Goal: Find contact information: Find contact information

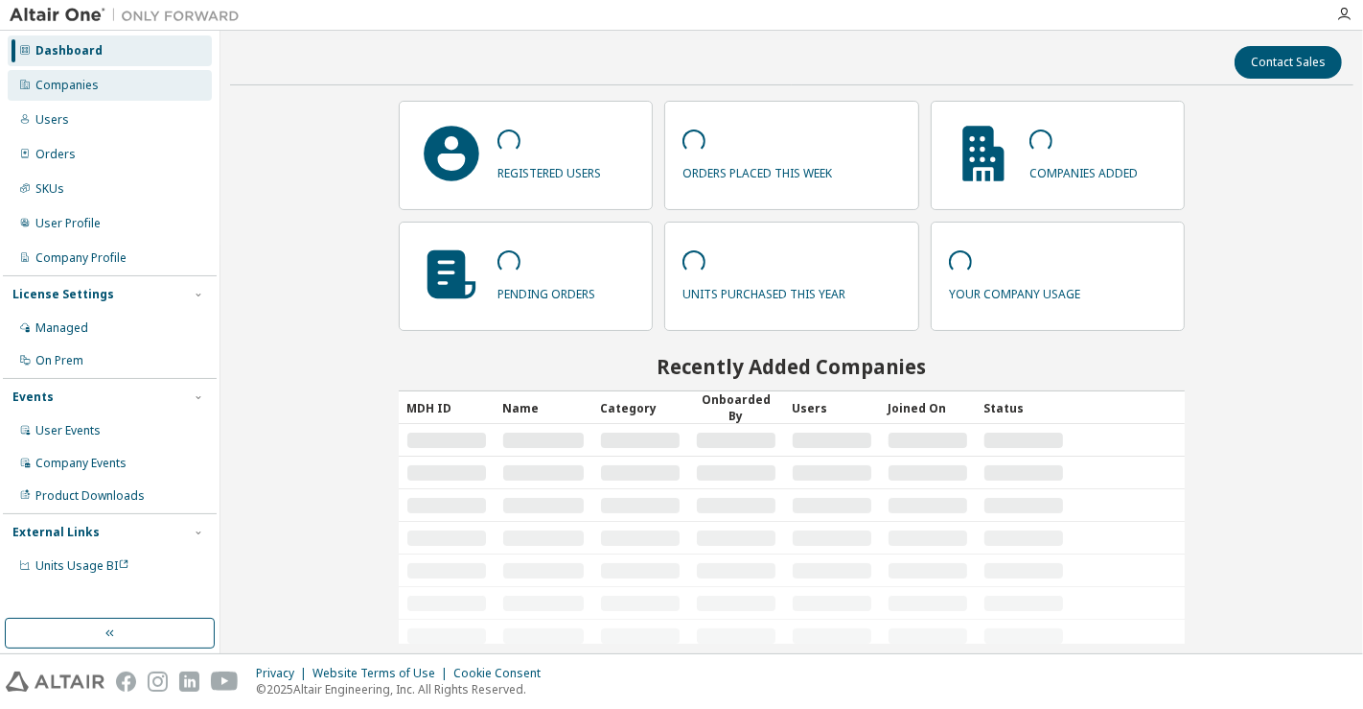
click at [112, 85] on div "Companies" at bounding box center [110, 85] width 204 height 31
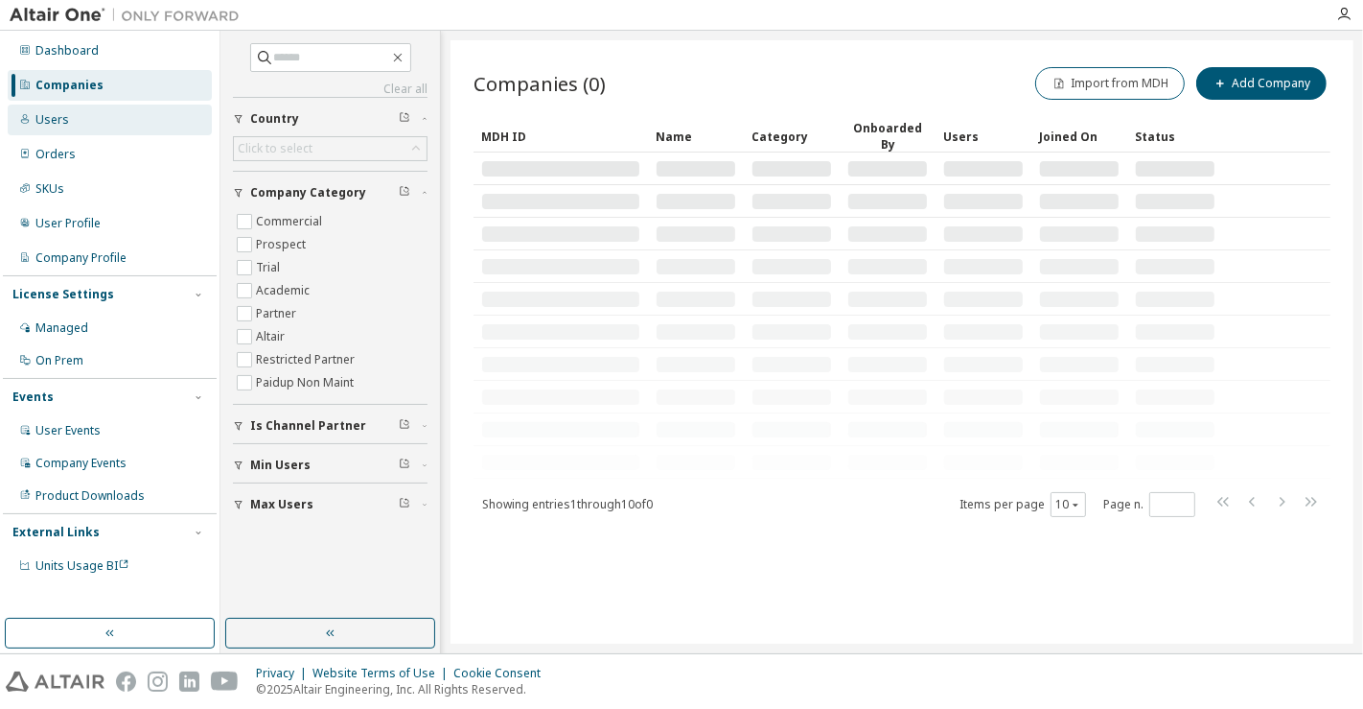
click at [68, 116] on div "Users" at bounding box center [110, 120] width 204 height 31
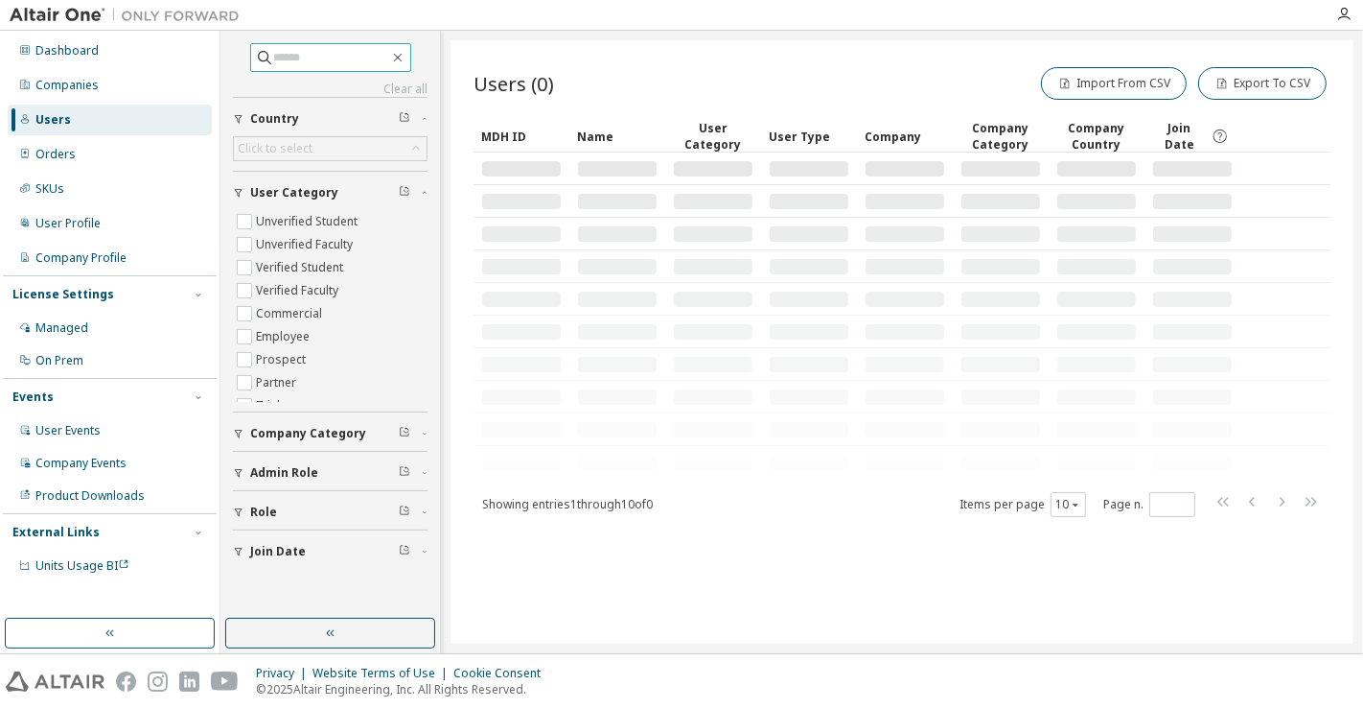
click at [331, 60] on input "text" at bounding box center [331, 57] width 115 height 19
paste input "**********"
type input "**********"
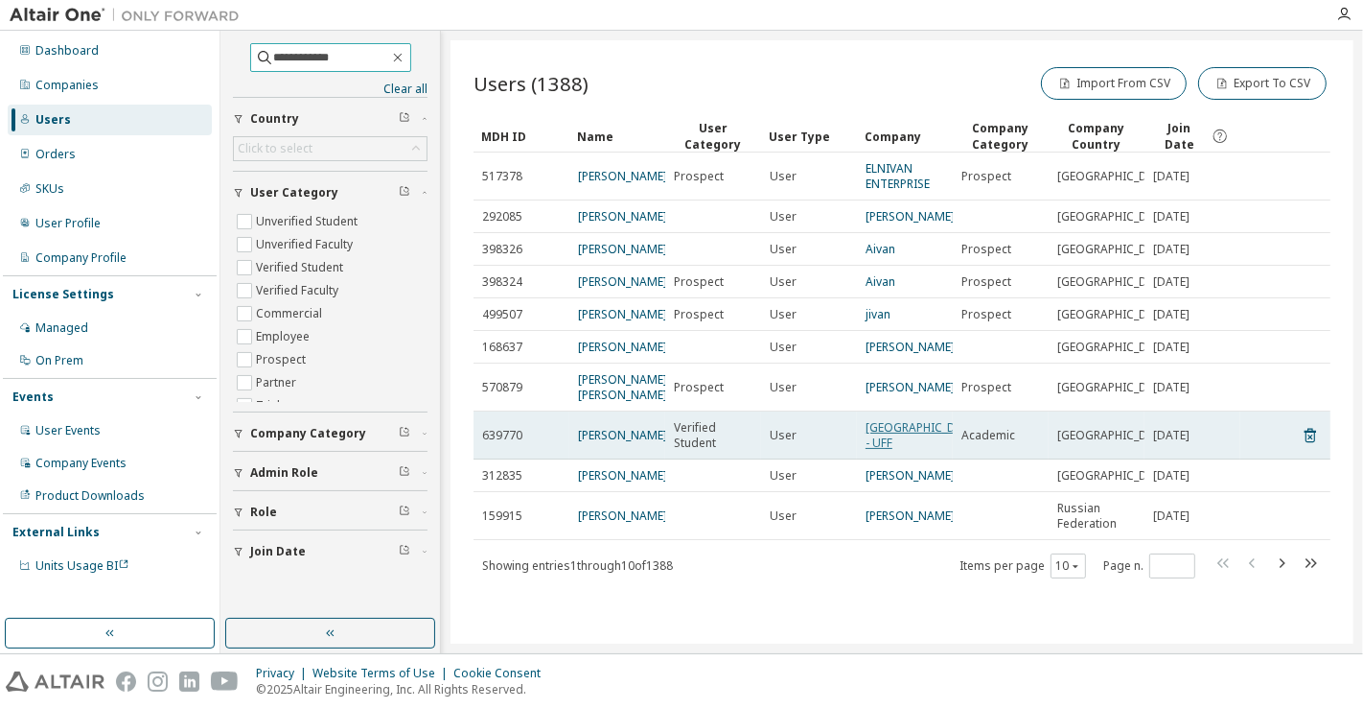
scroll to position [13, 0]
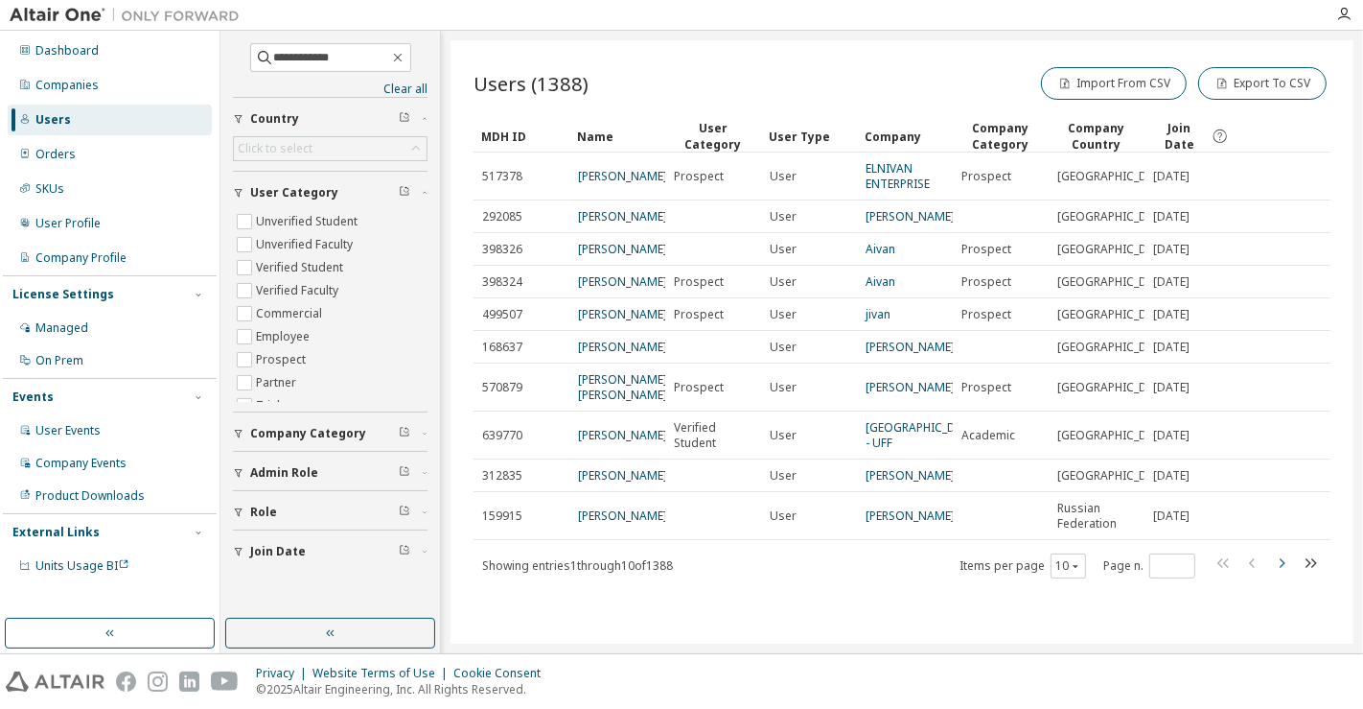
click at [1273, 574] on icon "button" at bounding box center [1281, 562] width 23 height 23
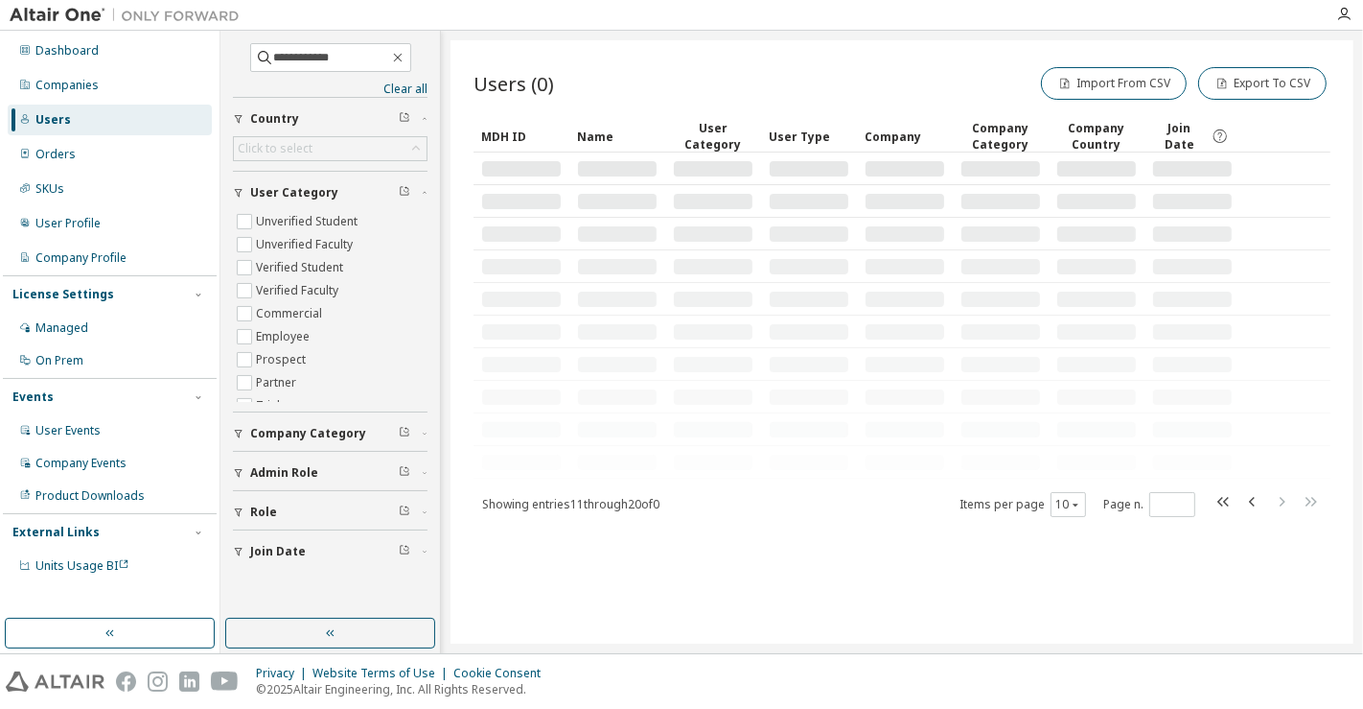
scroll to position [0, 0]
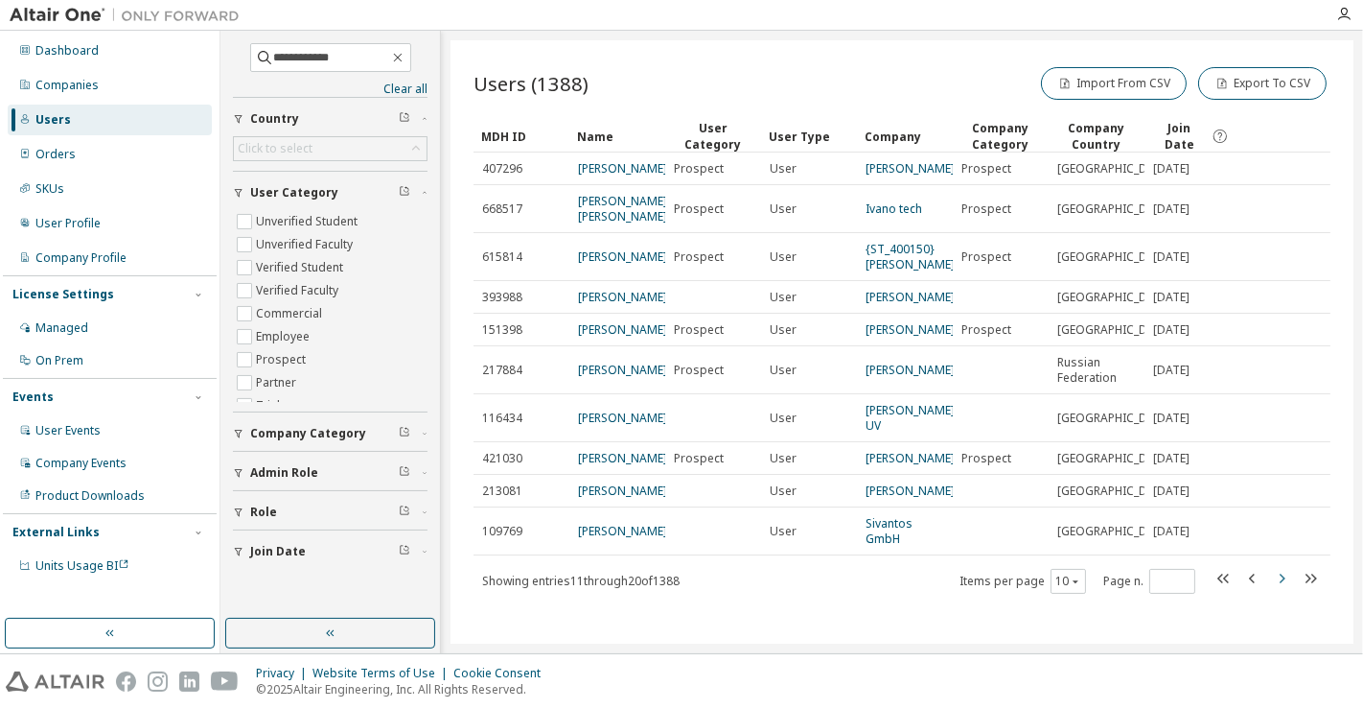
click at [1273, 581] on icon "button" at bounding box center [1281, 578] width 23 height 23
type input "*"
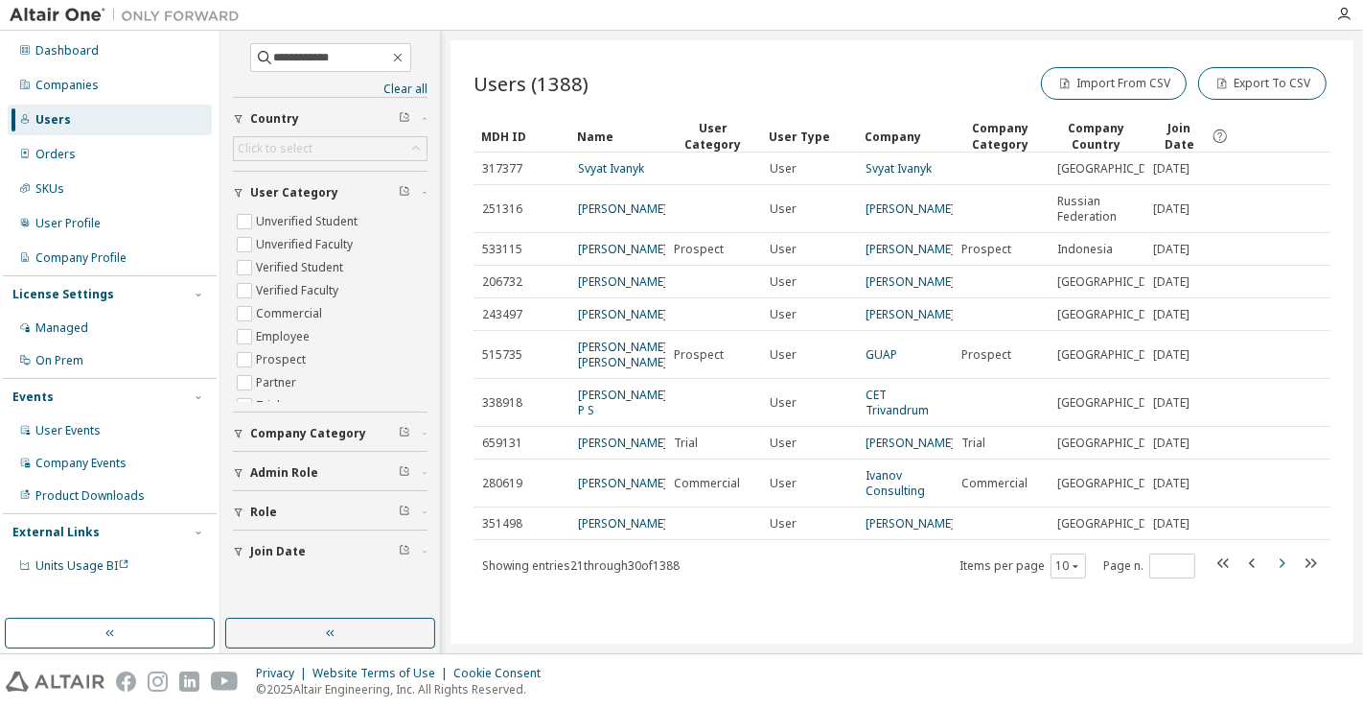
click at [1273, 540] on tr "351498 [PERSON_NAME] User [PERSON_NAME] [GEOGRAPHIC_DATA] [DATE]" at bounding box center [902, 523] width 857 height 33
click at [276, 58] on input "**********" at bounding box center [331, 57] width 115 height 19
type input "*******"
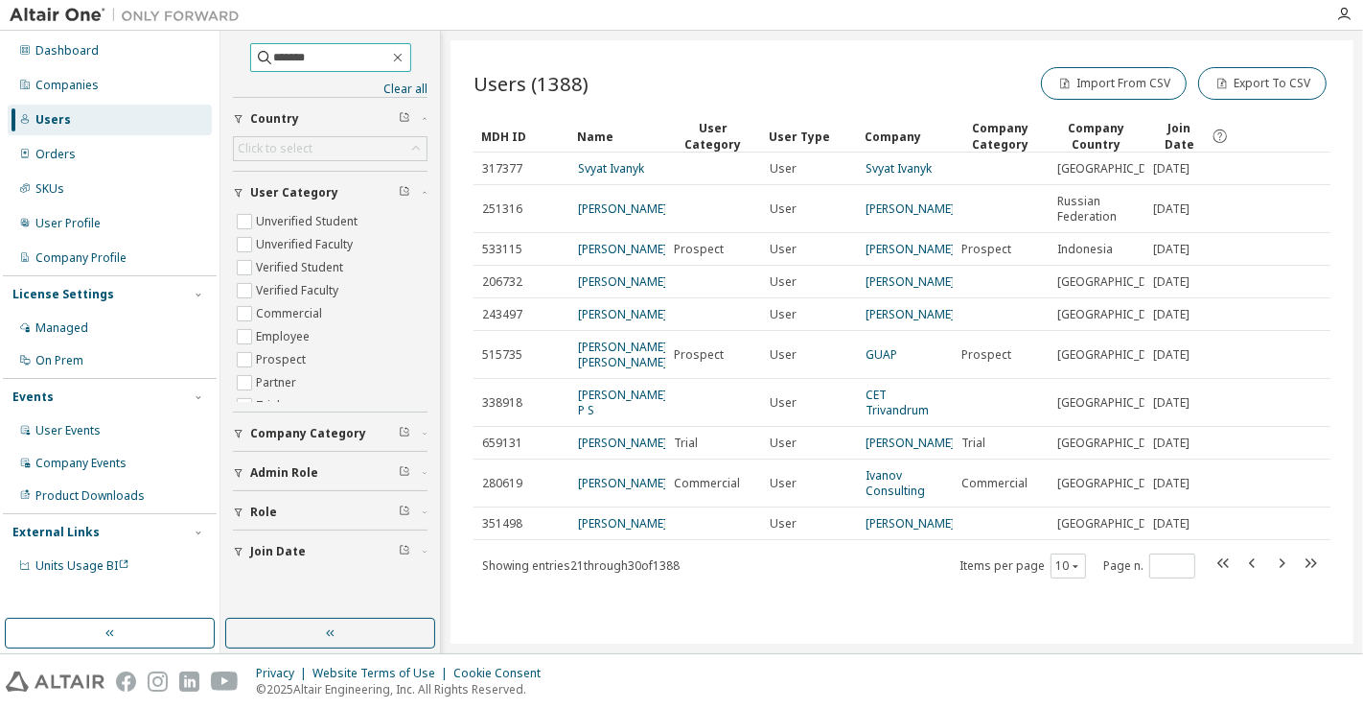
type input "*"
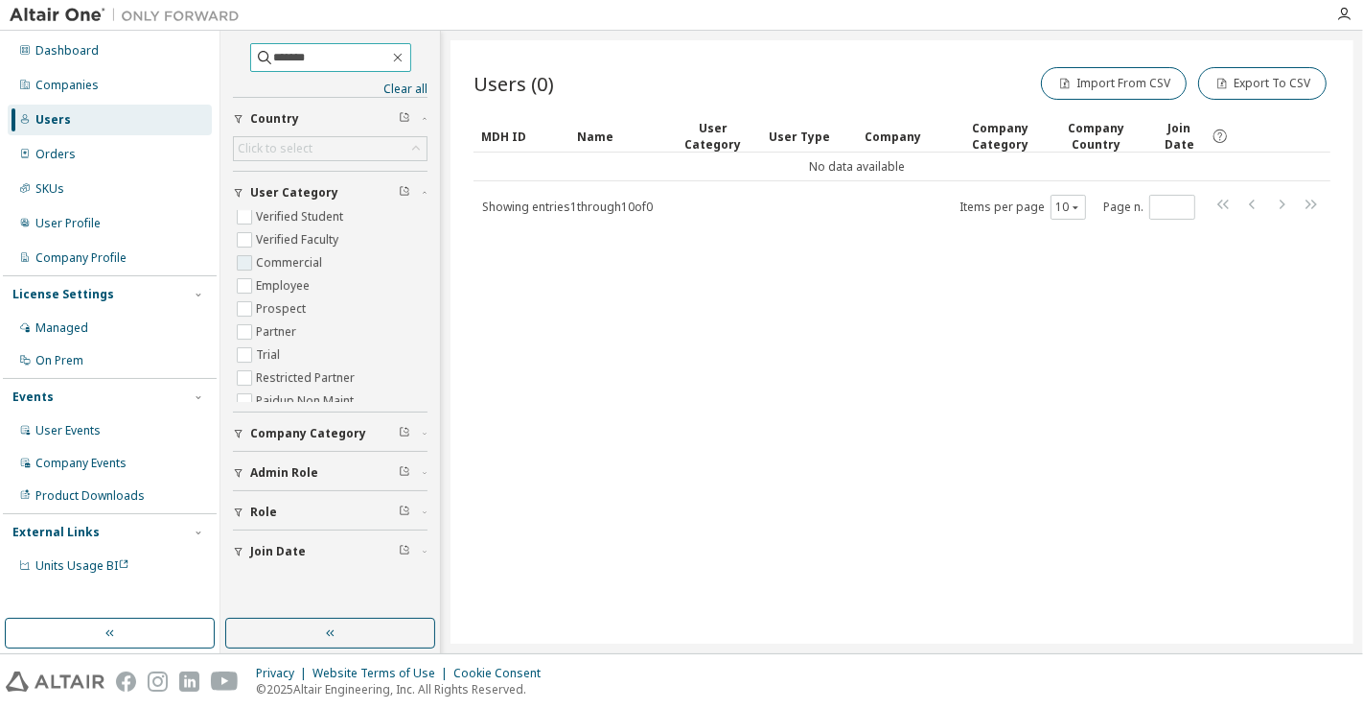
scroll to position [55, 0]
click at [88, 81] on div "Companies" at bounding box center [66, 85] width 63 height 15
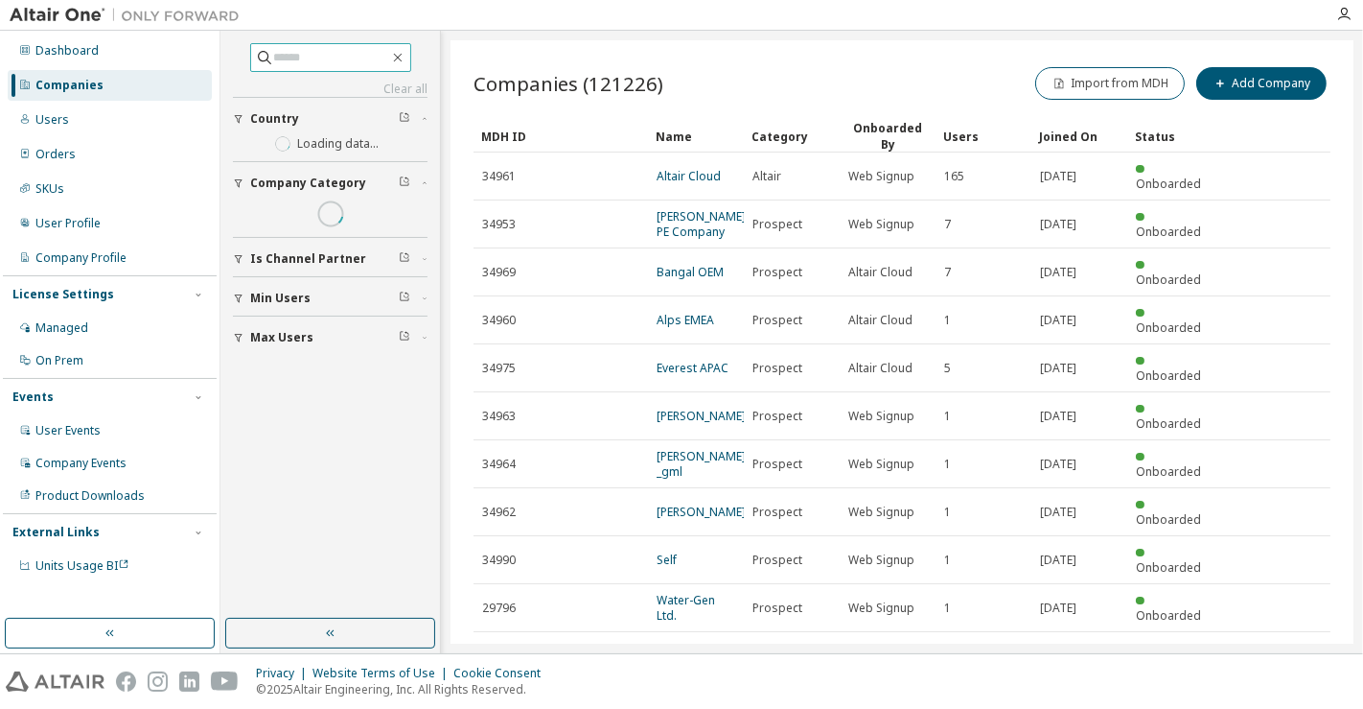
click at [290, 64] on input "text" at bounding box center [331, 57] width 115 height 19
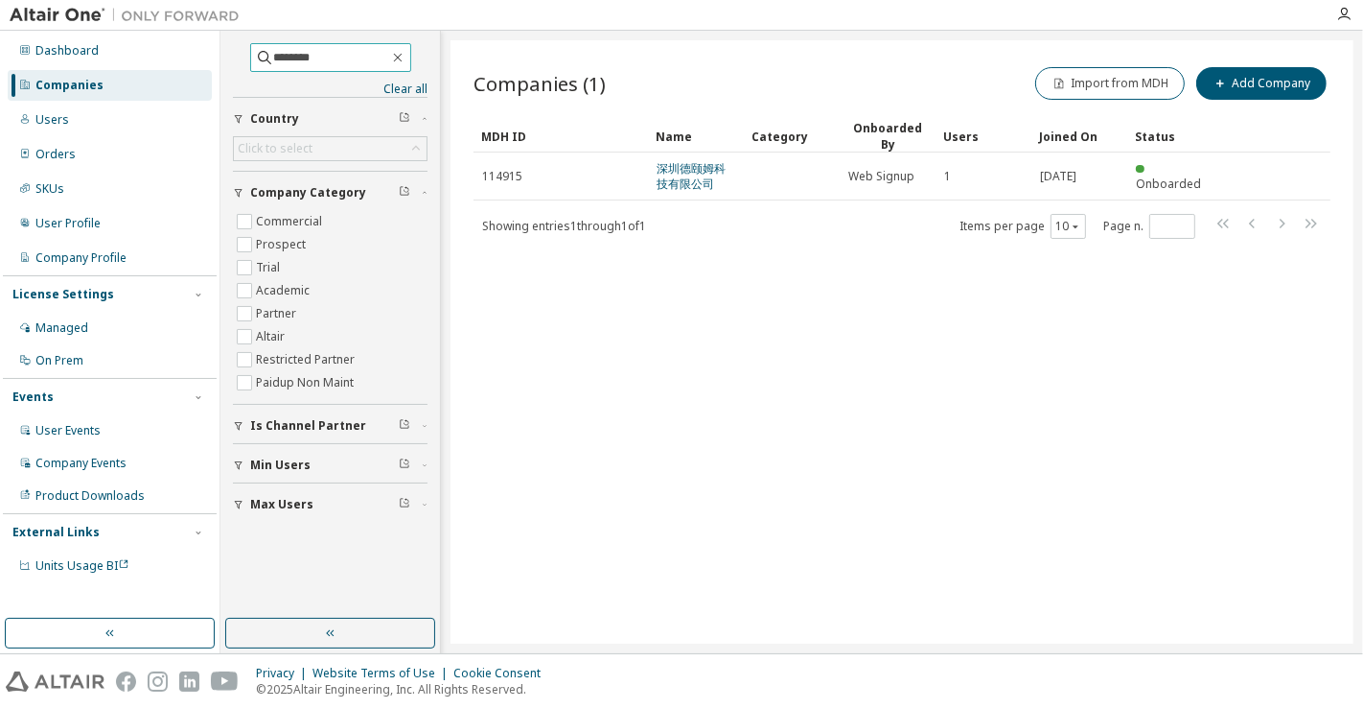
click at [274, 60] on input "********" at bounding box center [331, 57] width 115 height 19
type input "*******"
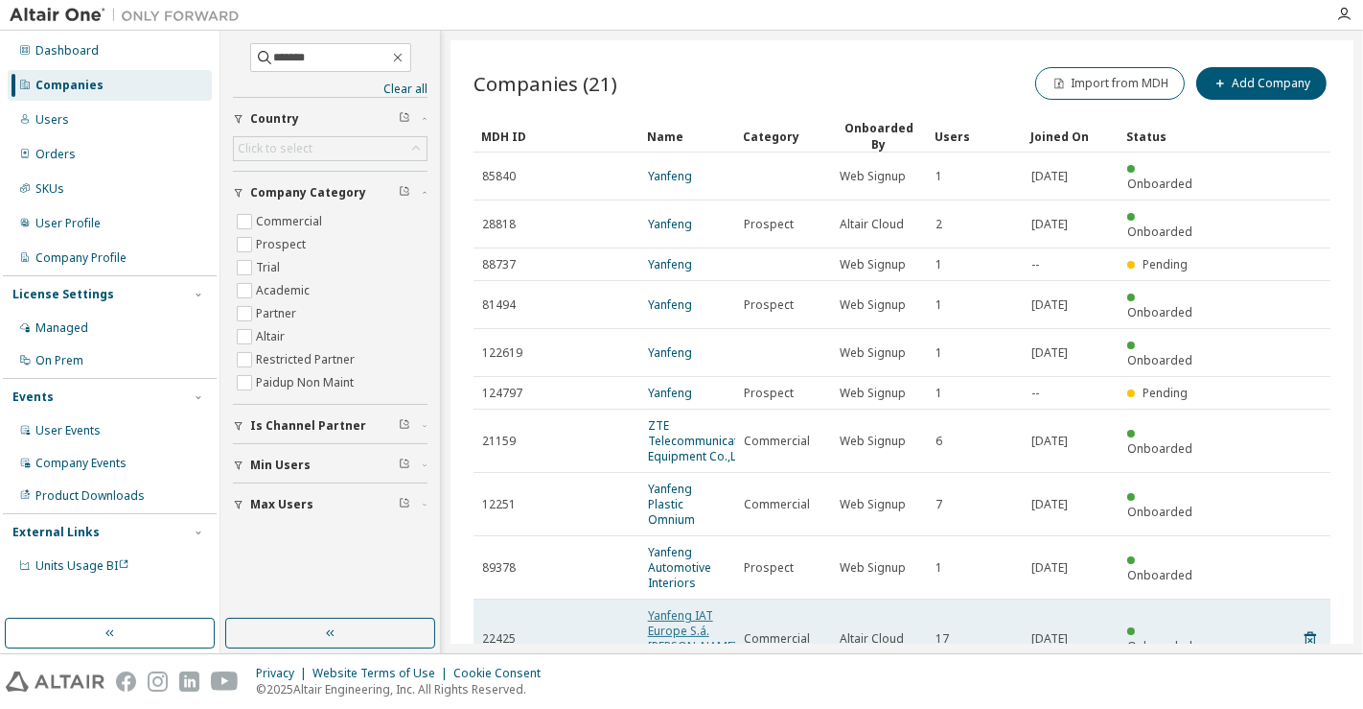
click at [678, 607] on link "Yanfeng IAT Europe S.á.[PERSON_NAME] & Co. KG" at bounding box center [692, 638] width 89 height 62
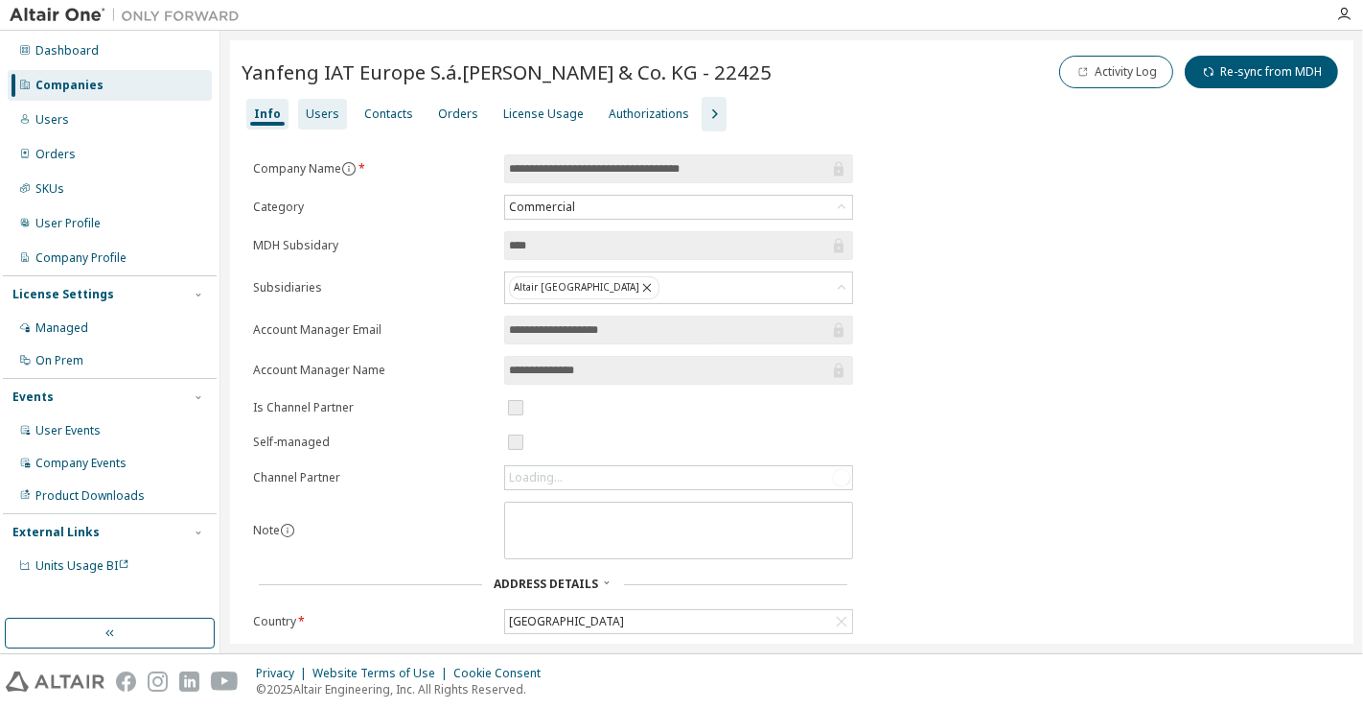
click at [322, 114] on div "Users" at bounding box center [323, 113] width 34 height 15
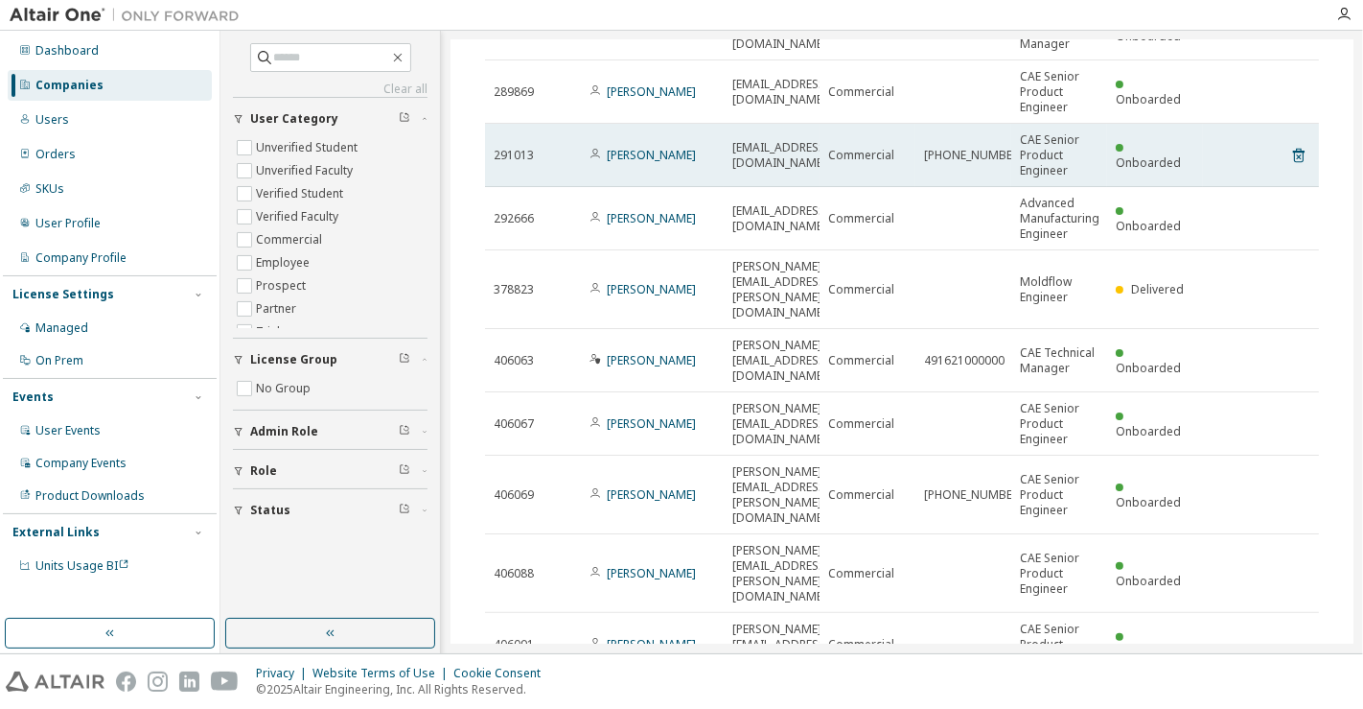
scroll to position [285, 0]
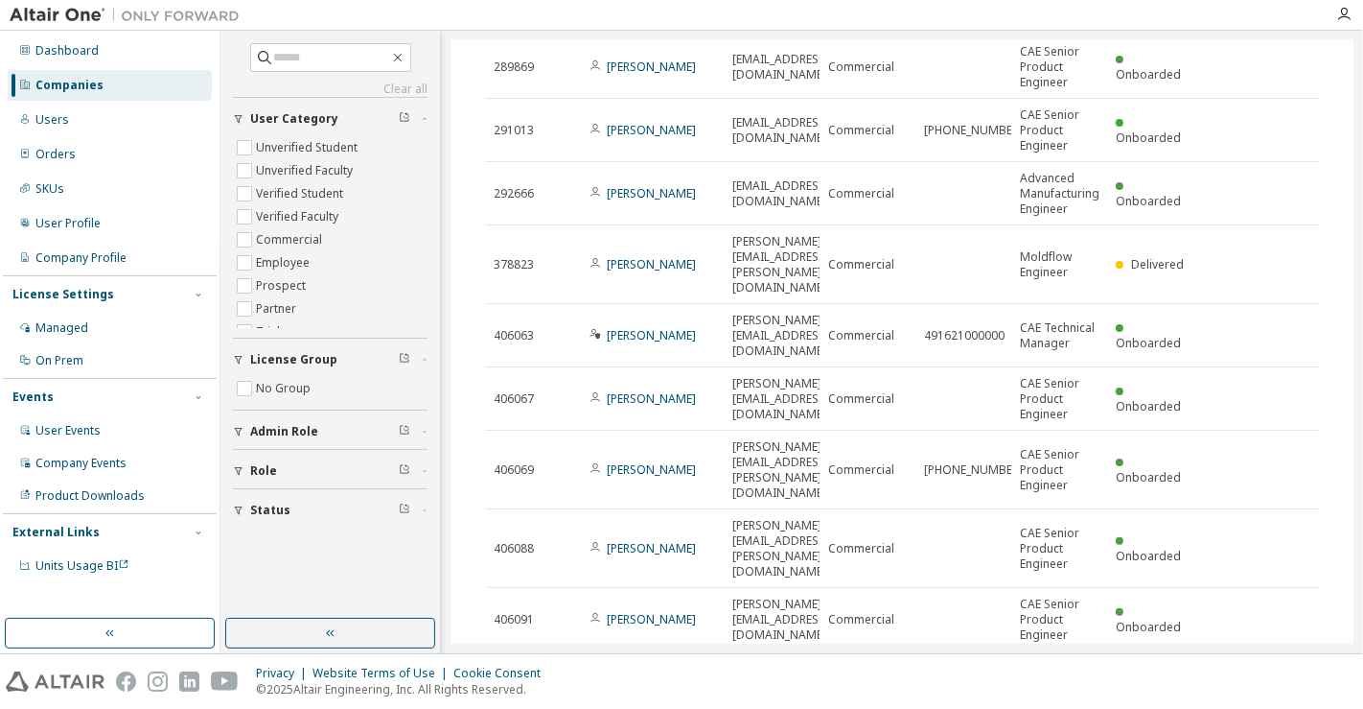
click at [1263, 663] on icon "button" at bounding box center [1270, 674] width 23 height 23
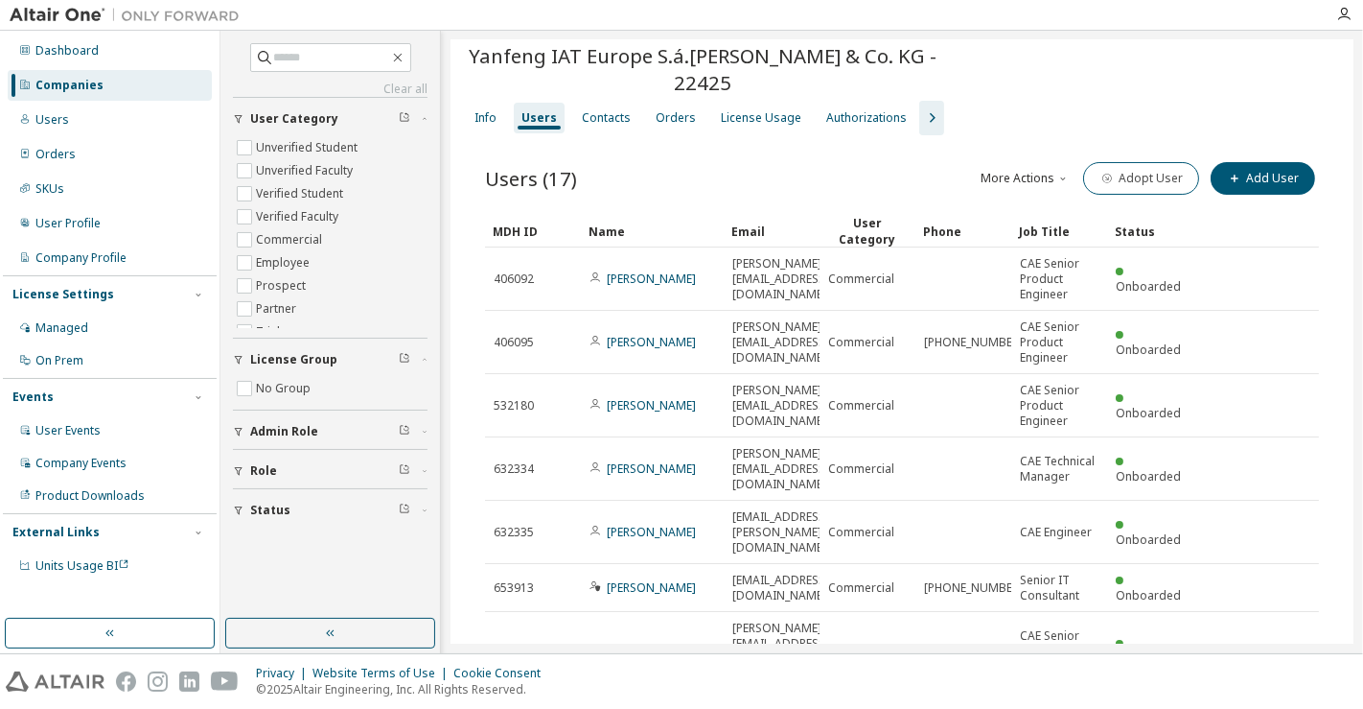
scroll to position [81, 0]
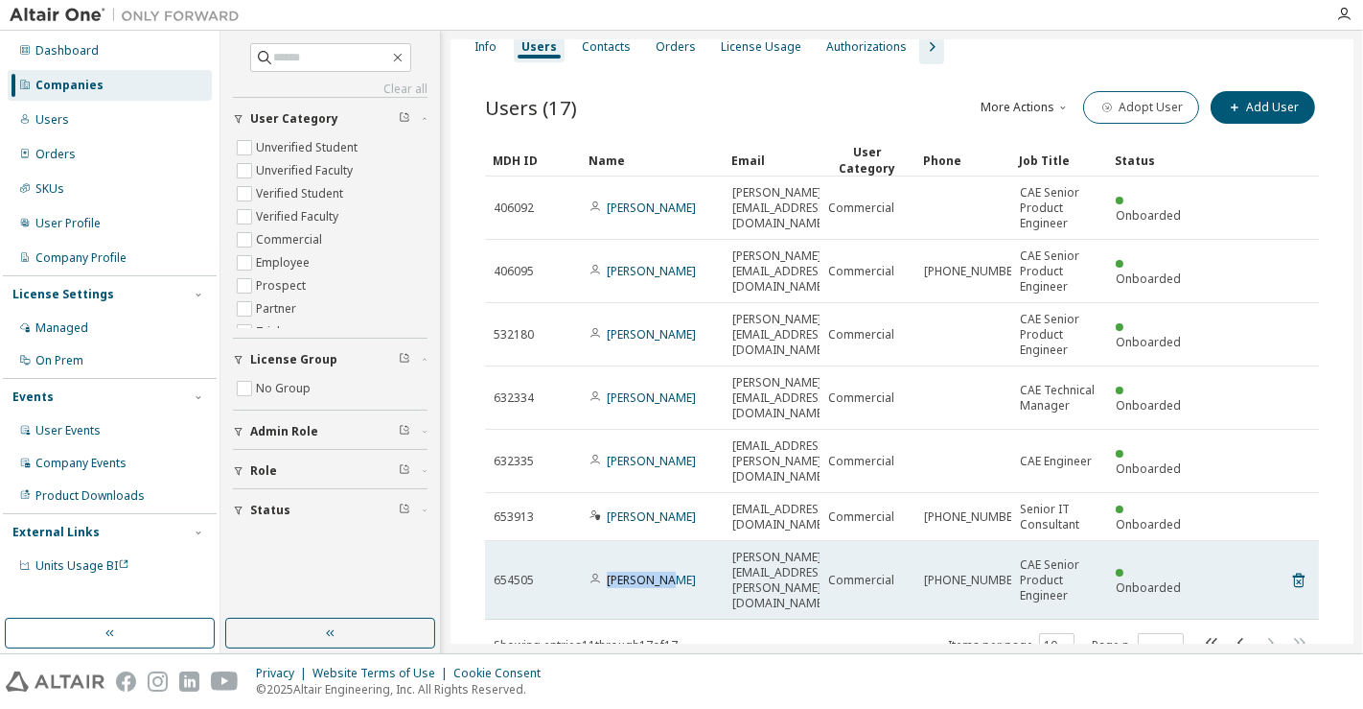
drag, startPoint x: 690, startPoint y: 510, endPoint x: 609, endPoint y: 520, distance: 82.1
click at [609, 541] on td "[PERSON_NAME]" at bounding box center [652, 580] width 143 height 79
copy link "[PERSON_NAME]"
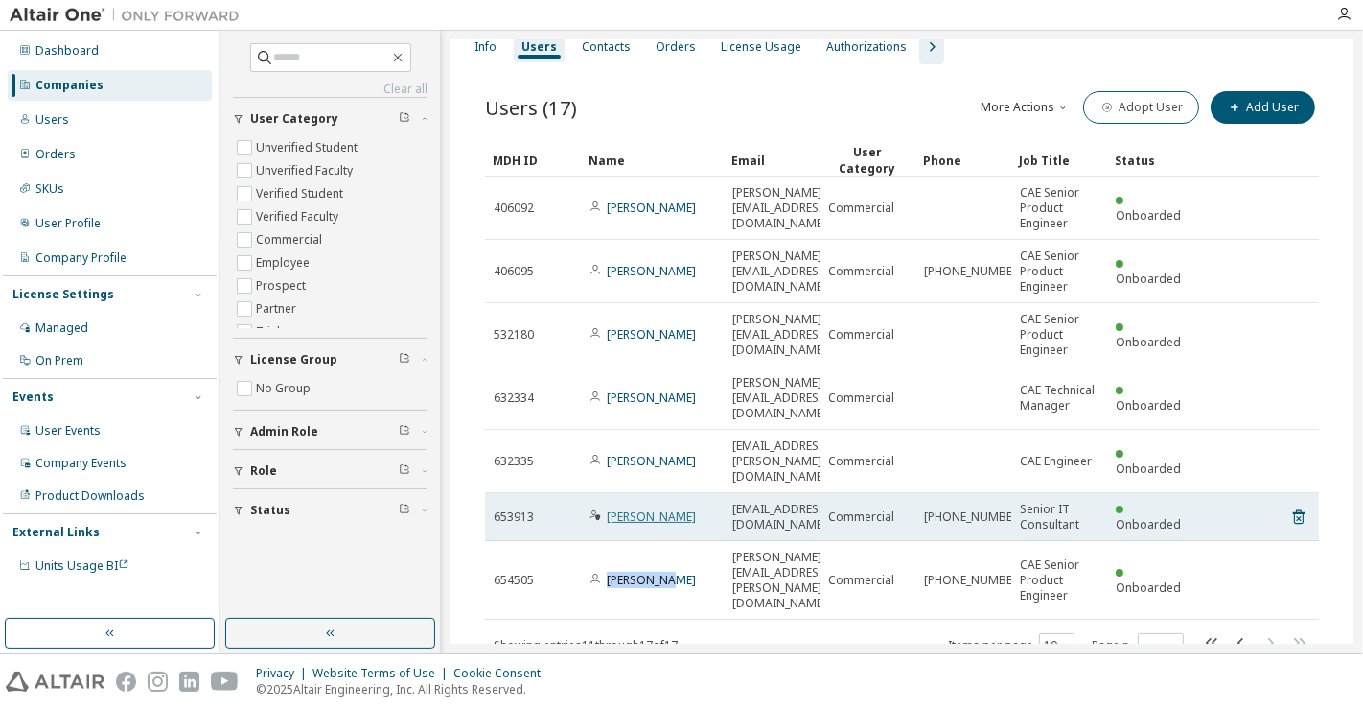
drag, startPoint x: 690, startPoint y: 446, endPoint x: 608, endPoint y: 453, distance: 82.7
click at [608, 509] on div "[PERSON_NAME]" at bounding box center [653, 516] width 126 height 15
copy link "[PERSON_NAME]"
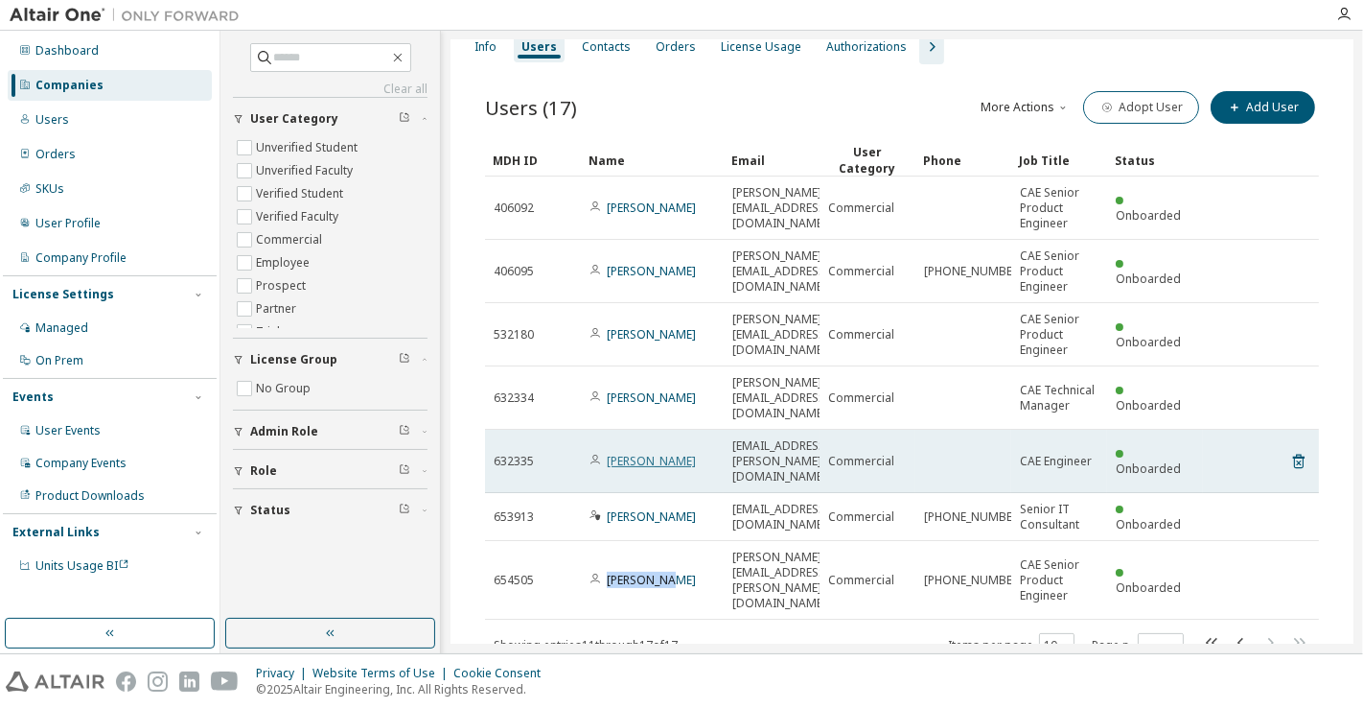
drag, startPoint x: 710, startPoint y: 399, endPoint x: 609, endPoint y: 402, distance: 101.7
click at [609, 454] on div "[PERSON_NAME]" at bounding box center [653, 461] width 126 height 15
copy link "[PERSON_NAME]"
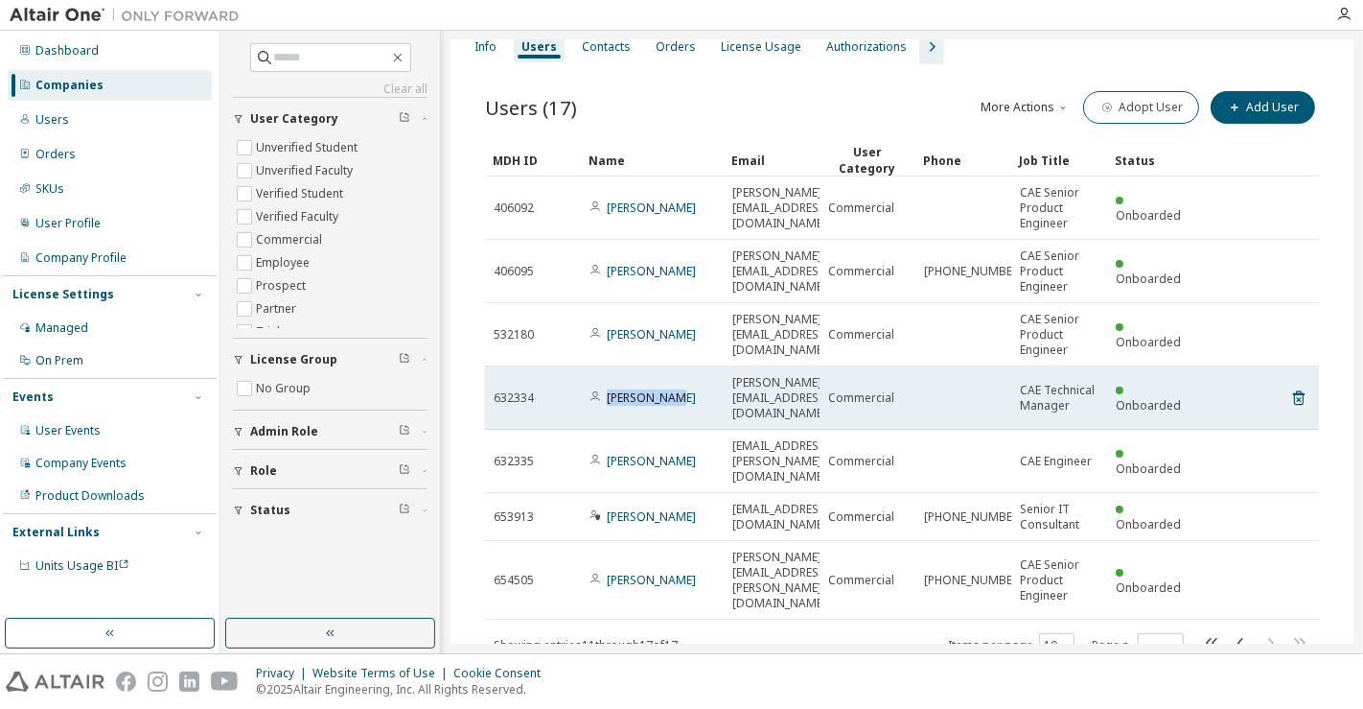
drag, startPoint x: 678, startPoint y: 361, endPoint x: 605, endPoint y: 362, distance: 72.9
click at [605, 390] on div "[PERSON_NAME]" at bounding box center [653, 397] width 126 height 15
copy link "[PERSON_NAME]"
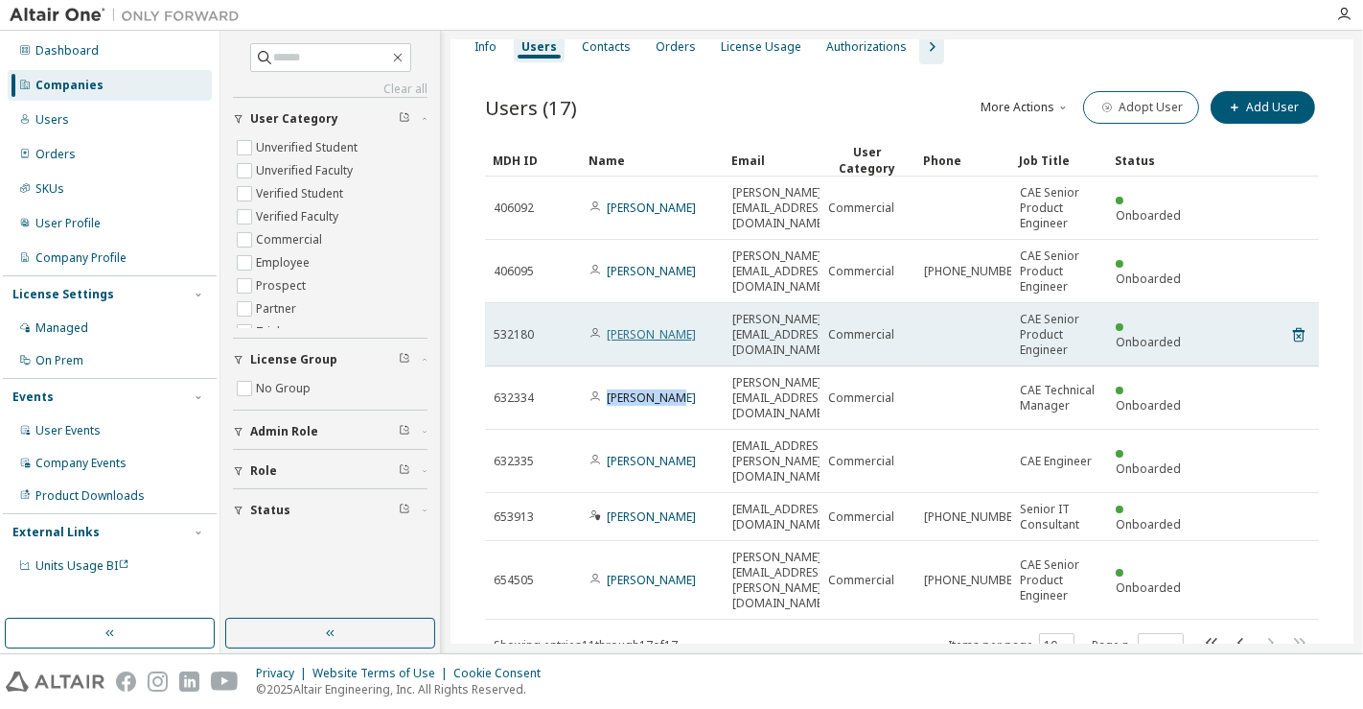
drag, startPoint x: 702, startPoint y: 302, endPoint x: 610, endPoint y: 302, distance: 92.0
click at [610, 327] on div "[PERSON_NAME]" at bounding box center [653, 334] width 126 height 15
copy link "[PERSON_NAME]"
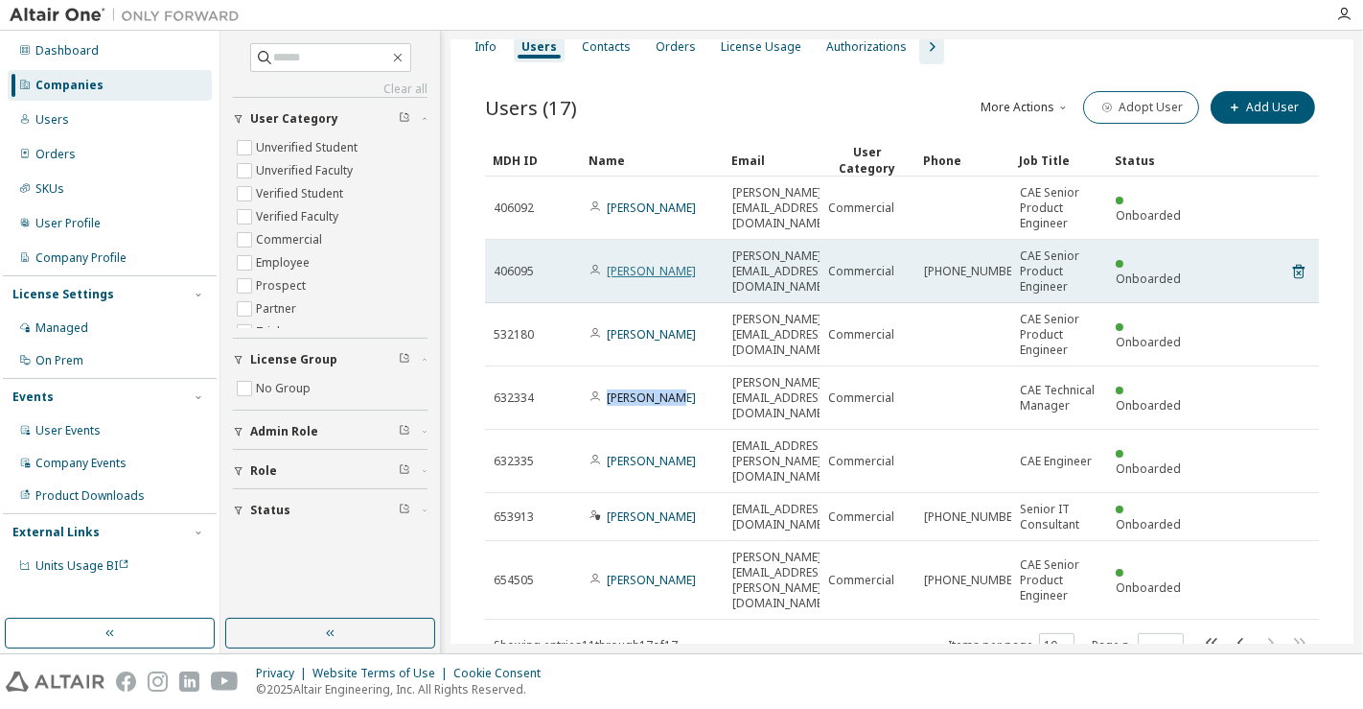
drag, startPoint x: 701, startPoint y: 242, endPoint x: 606, endPoint y: 244, distance: 95.0
click at [606, 264] on div "[PERSON_NAME]" at bounding box center [653, 271] width 126 height 15
copy link "[PERSON_NAME]"
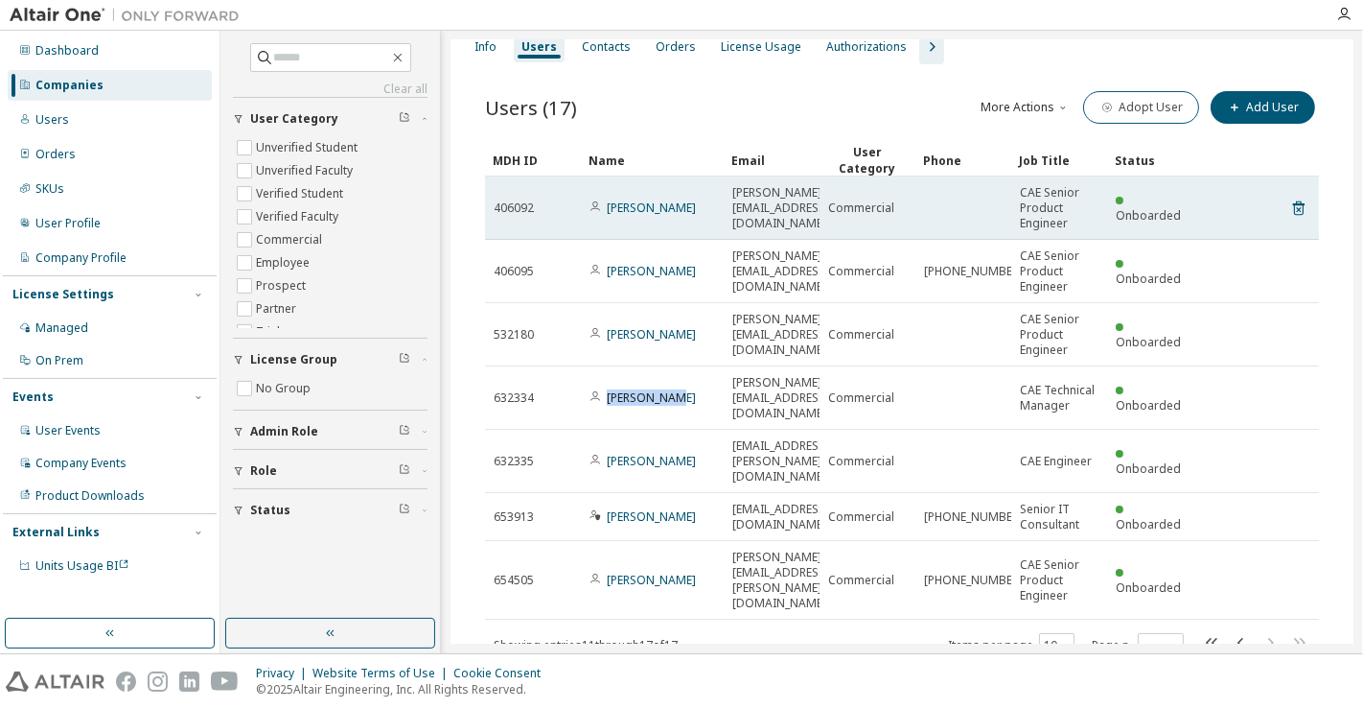
drag, startPoint x: 709, startPoint y: 182, endPoint x: 611, endPoint y: 188, distance: 98.0
click at [611, 188] on td "[PERSON_NAME]" at bounding box center [652, 207] width 143 height 63
copy link "[PERSON_NAME]"
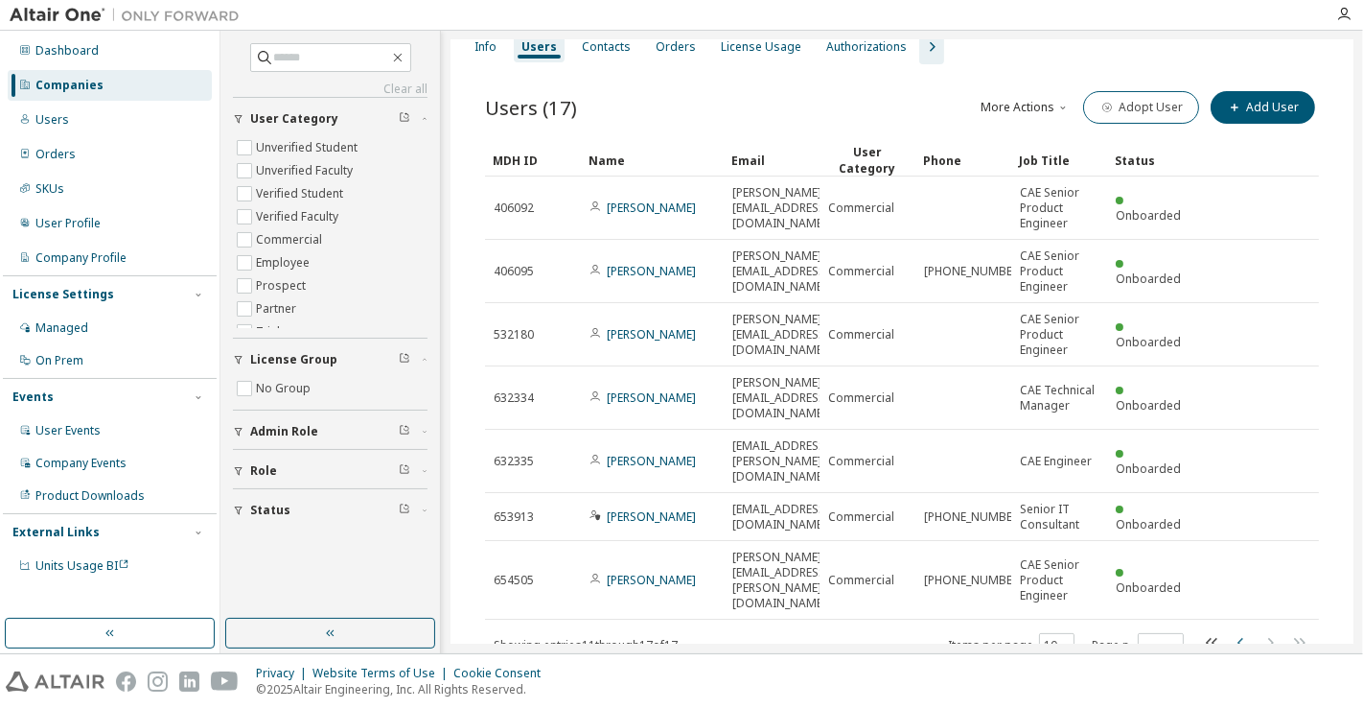
click at [1232, 631] on icon "button" at bounding box center [1241, 642] width 23 height 23
type input "*"
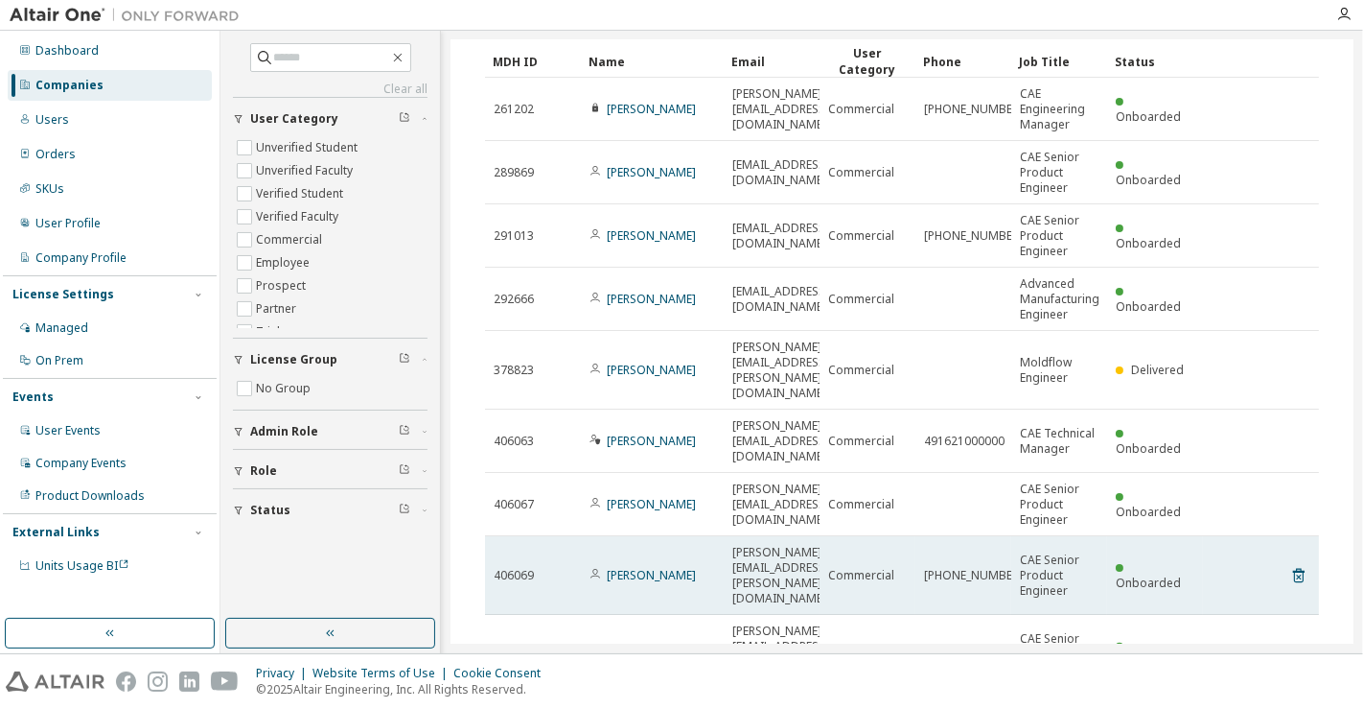
scroll to position [285, 0]
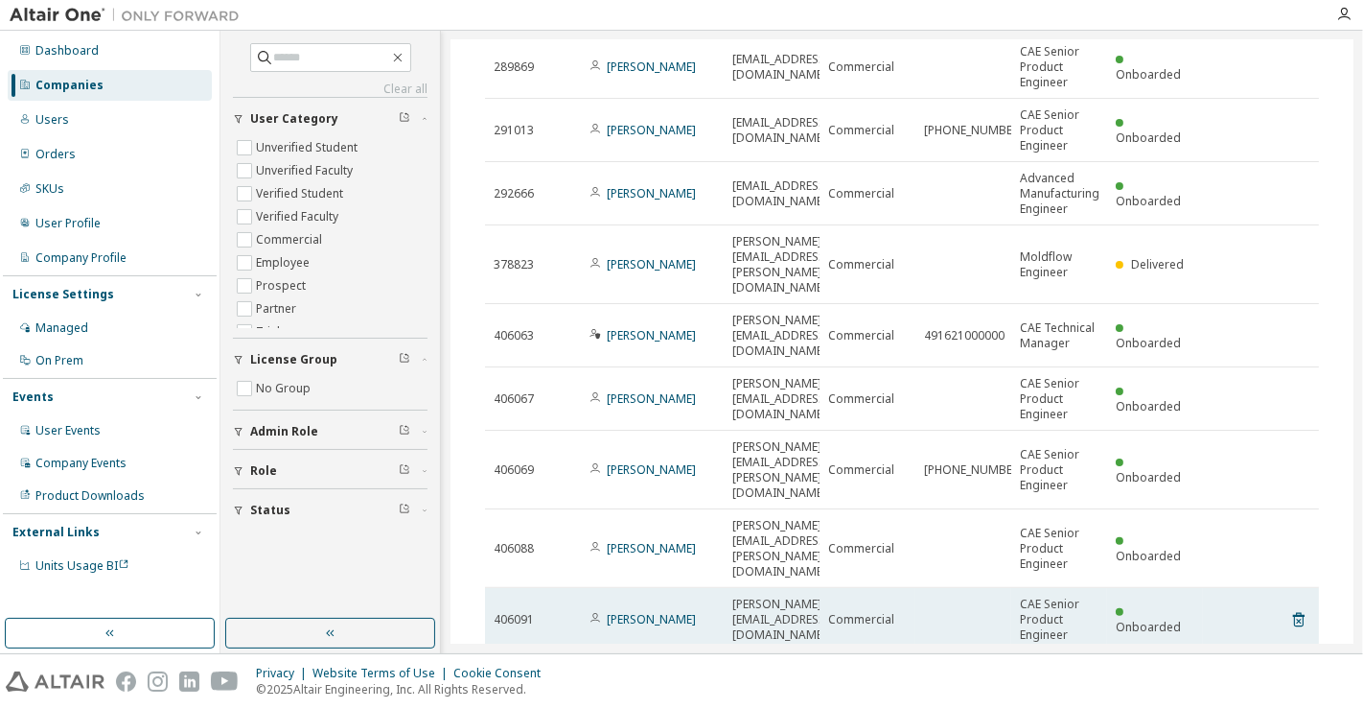
drag, startPoint x: 718, startPoint y: 513, endPoint x: 605, endPoint y: 512, distance: 113.1
click at [605, 588] on td "[PERSON_NAME]" at bounding box center [652, 619] width 143 height 63
copy link "[PERSON_NAME]"
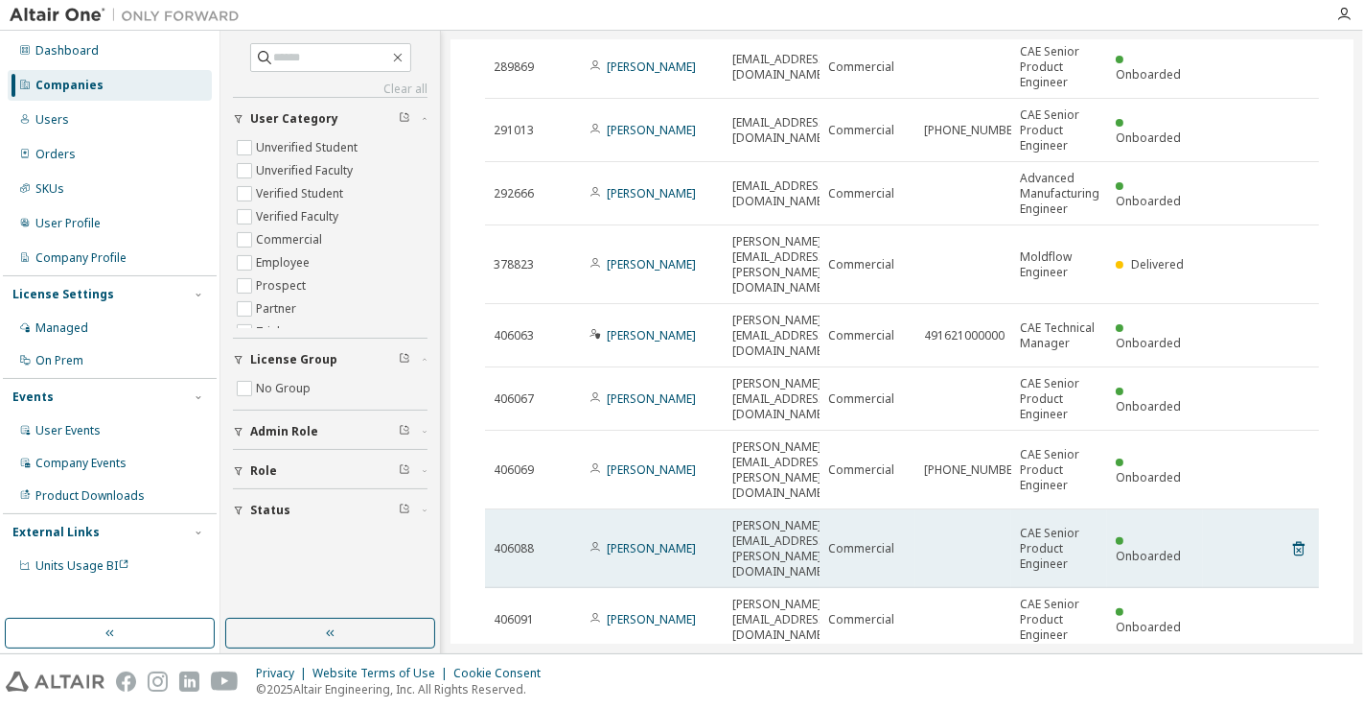
drag, startPoint x: 687, startPoint y: 461, endPoint x: 603, endPoint y: 439, distance: 87.2
click at [603, 541] on span "[PERSON_NAME]" at bounding box center [643, 548] width 106 height 15
copy span "[PERSON_NAME]"
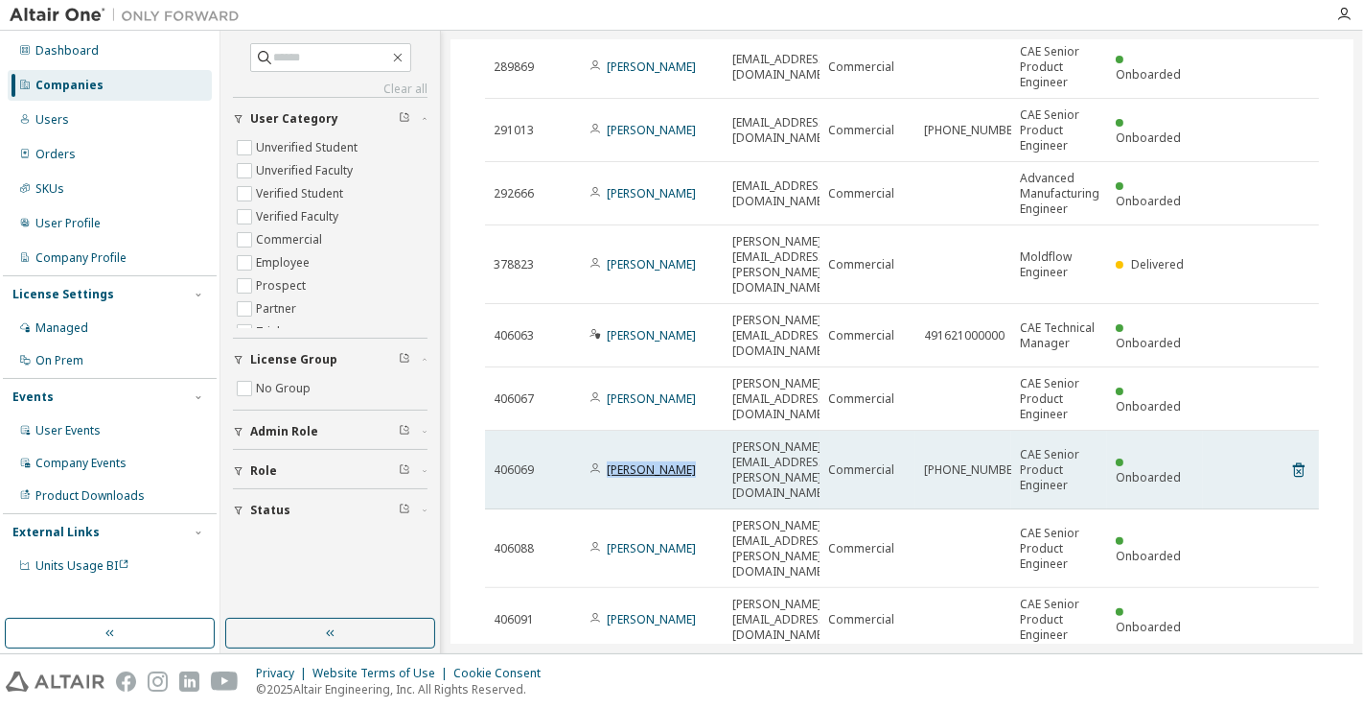
drag, startPoint x: 699, startPoint y: 385, endPoint x: 609, endPoint y: 390, distance: 90.3
click at [609, 462] on div "[PERSON_NAME]" at bounding box center [653, 469] width 126 height 15
copy link "[PERSON_NAME]"
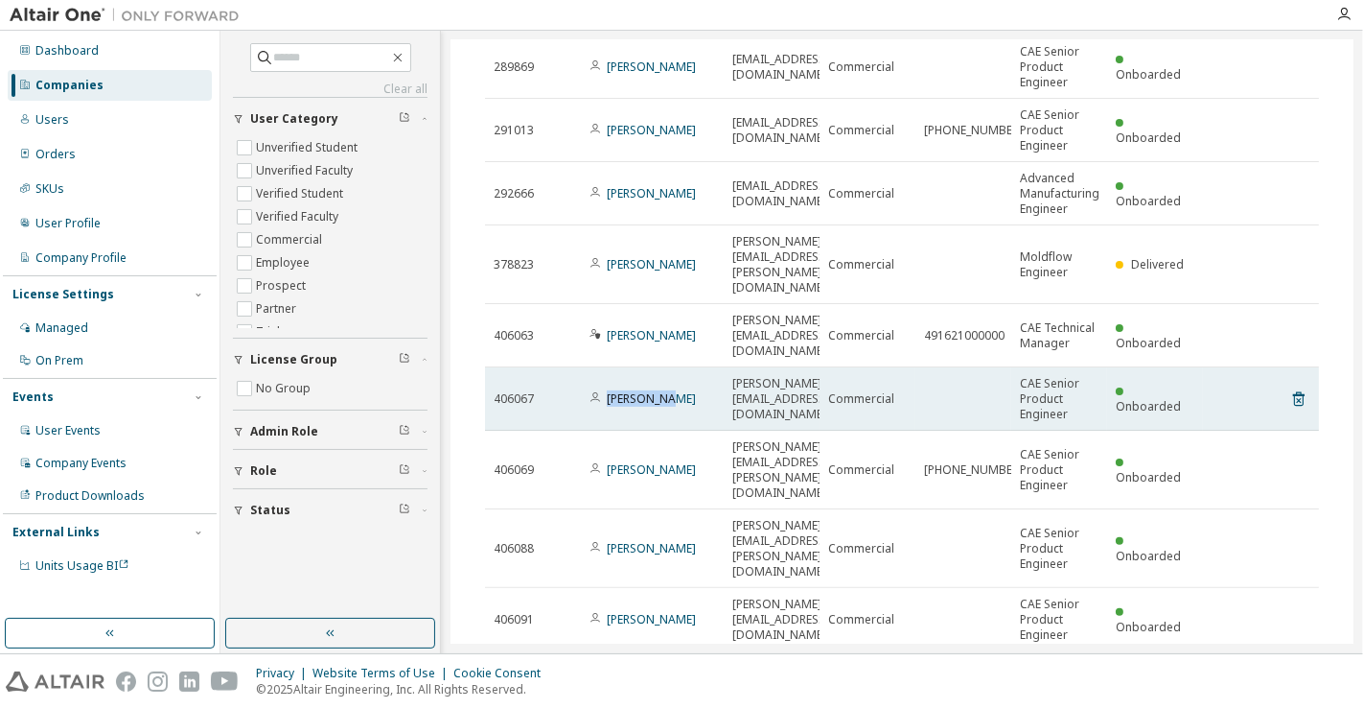
drag, startPoint x: 687, startPoint y: 322, endPoint x: 605, endPoint y: 333, distance: 82.2
click at [605, 367] on td "[PERSON_NAME]" at bounding box center [652, 398] width 143 height 63
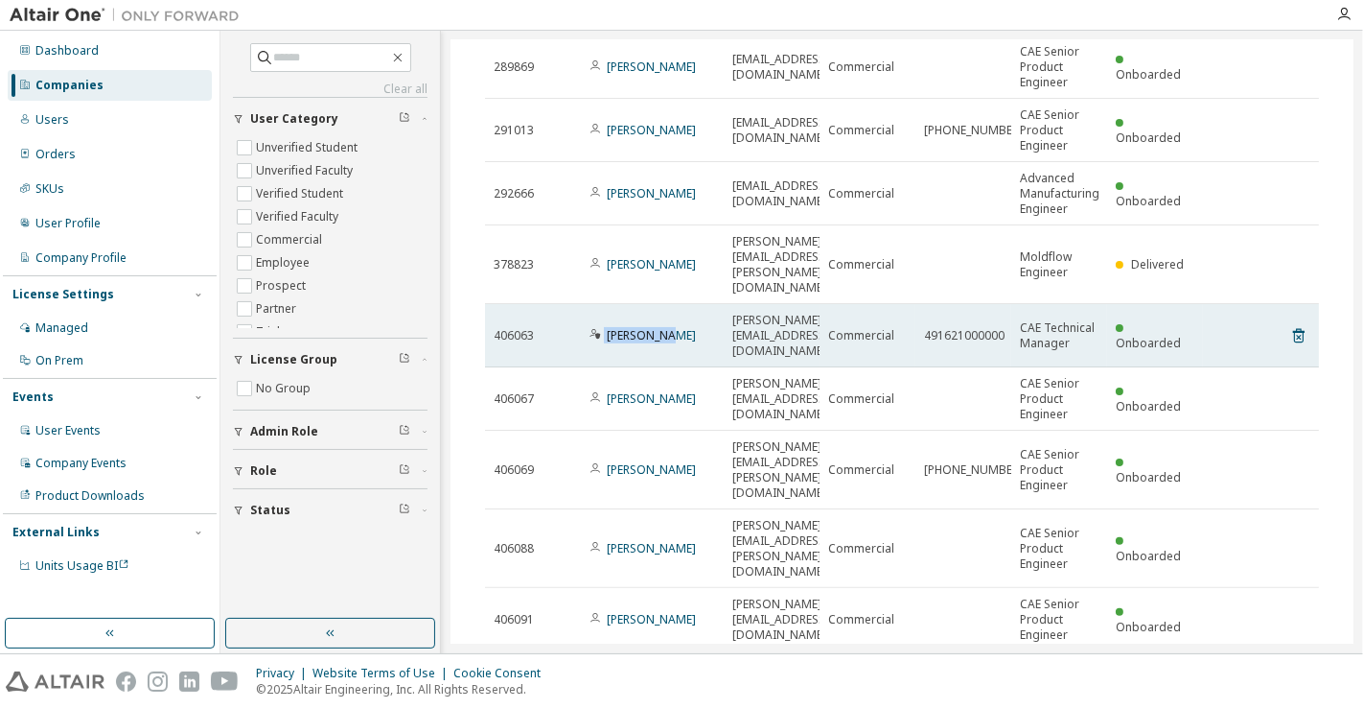
drag, startPoint x: 618, startPoint y: 267, endPoint x: 604, endPoint y: 268, distance: 14.5
click at [604, 328] on div "[PERSON_NAME]" at bounding box center [653, 335] width 126 height 15
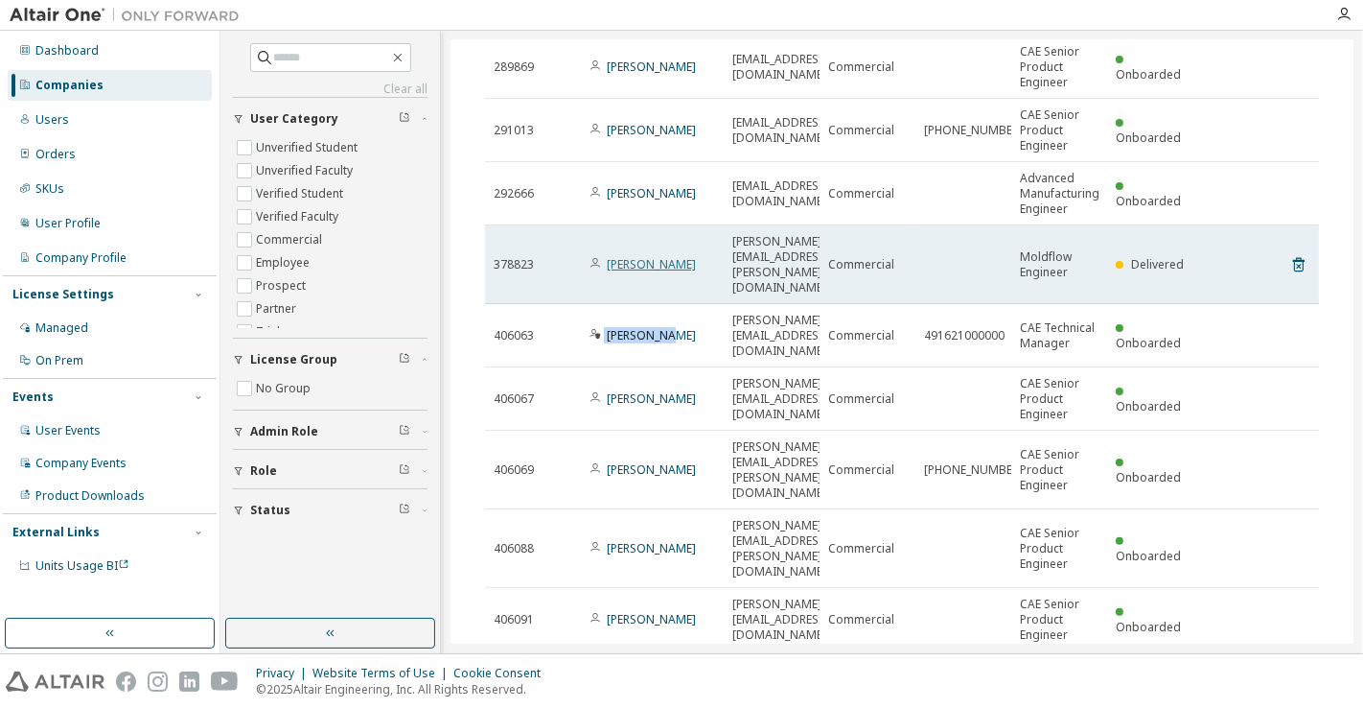
drag, startPoint x: 706, startPoint y: 217, endPoint x: 608, endPoint y: 222, distance: 98.0
click at [608, 257] on div "[PERSON_NAME]" at bounding box center [653, 264] width 126 height 15
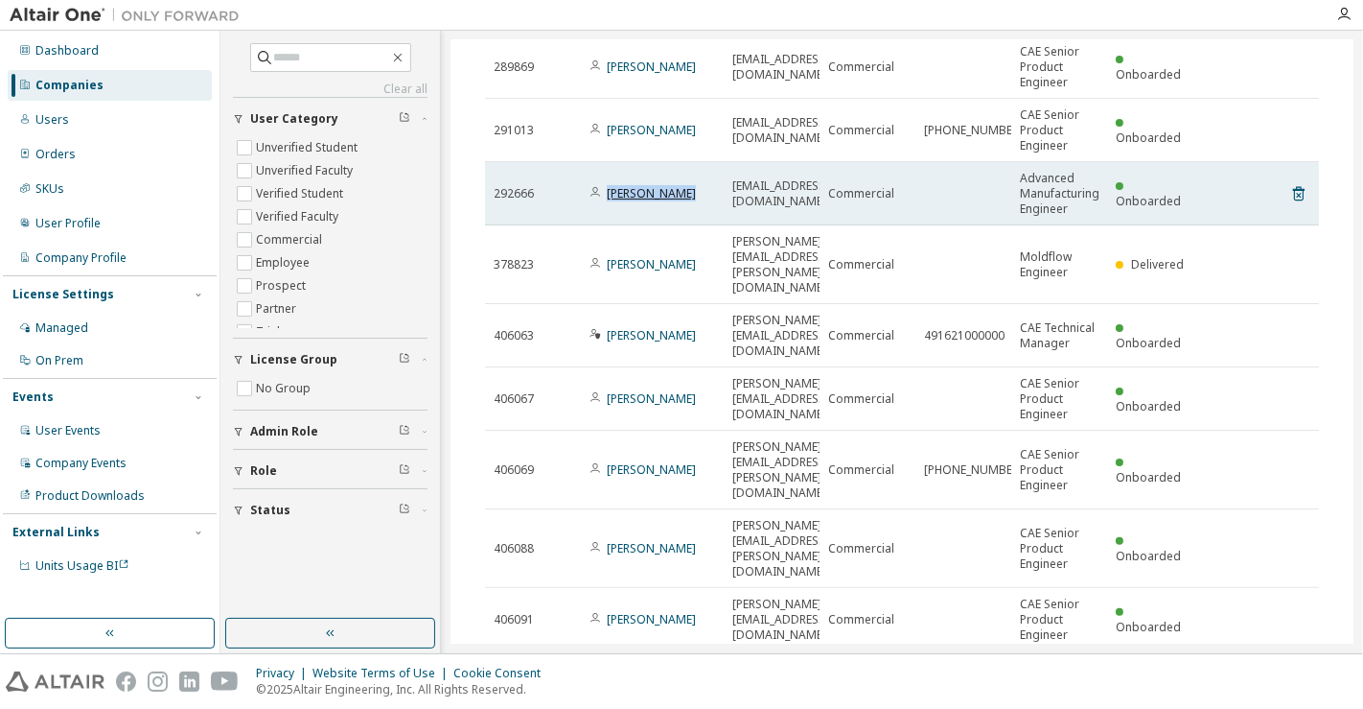
drag, startPoint x: 699, startPoint y: 165, endPoint x: 606, endPoint y: 168, distance: 93.0
click at [606, 186] on div "[PERSON_NAME]" at bounding box center [653, 193] width 126 height 15
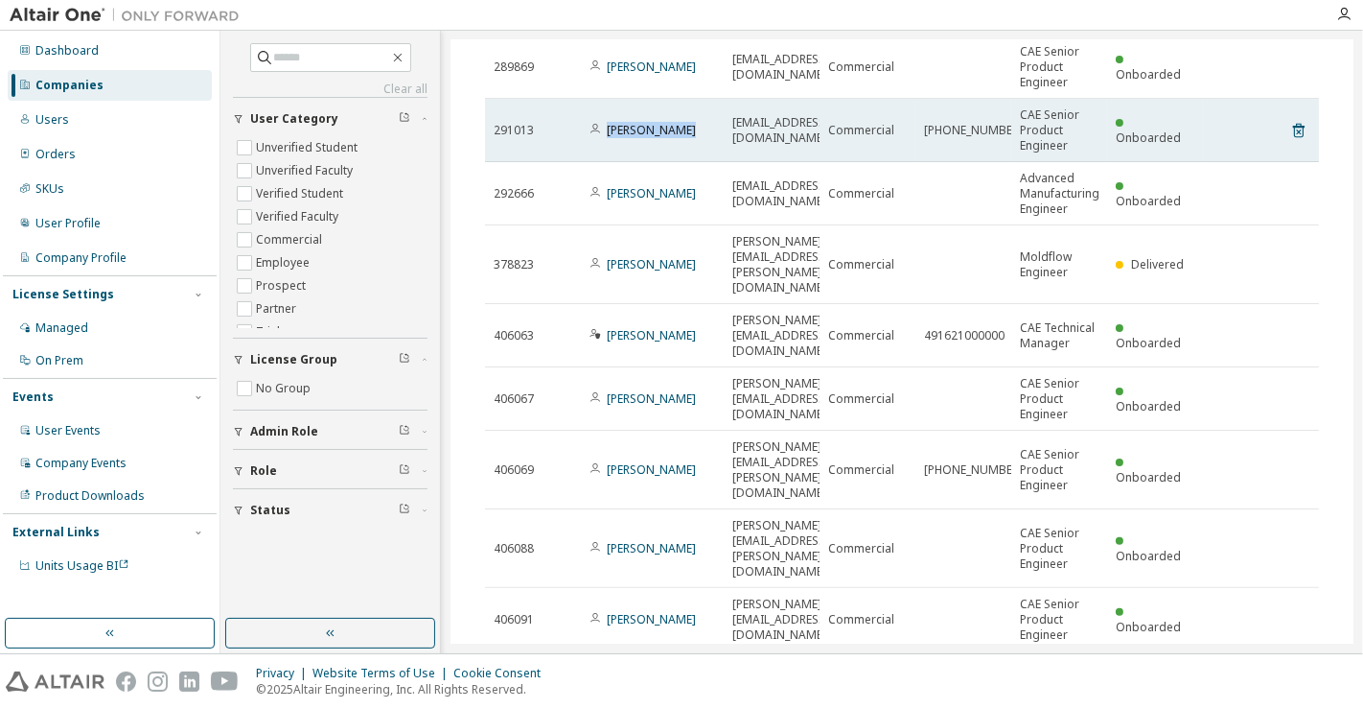
drag, startPoint x: 687, startPoint y: 100, endPoint x: 607, endPoint y: 112, distance: 81.5
click at [607, 112] on td "[PERSON_NAME]" at bounding box center [652, 130] width 143 height 63
